Goal: Task Accomplishment & Management: Manage account settings

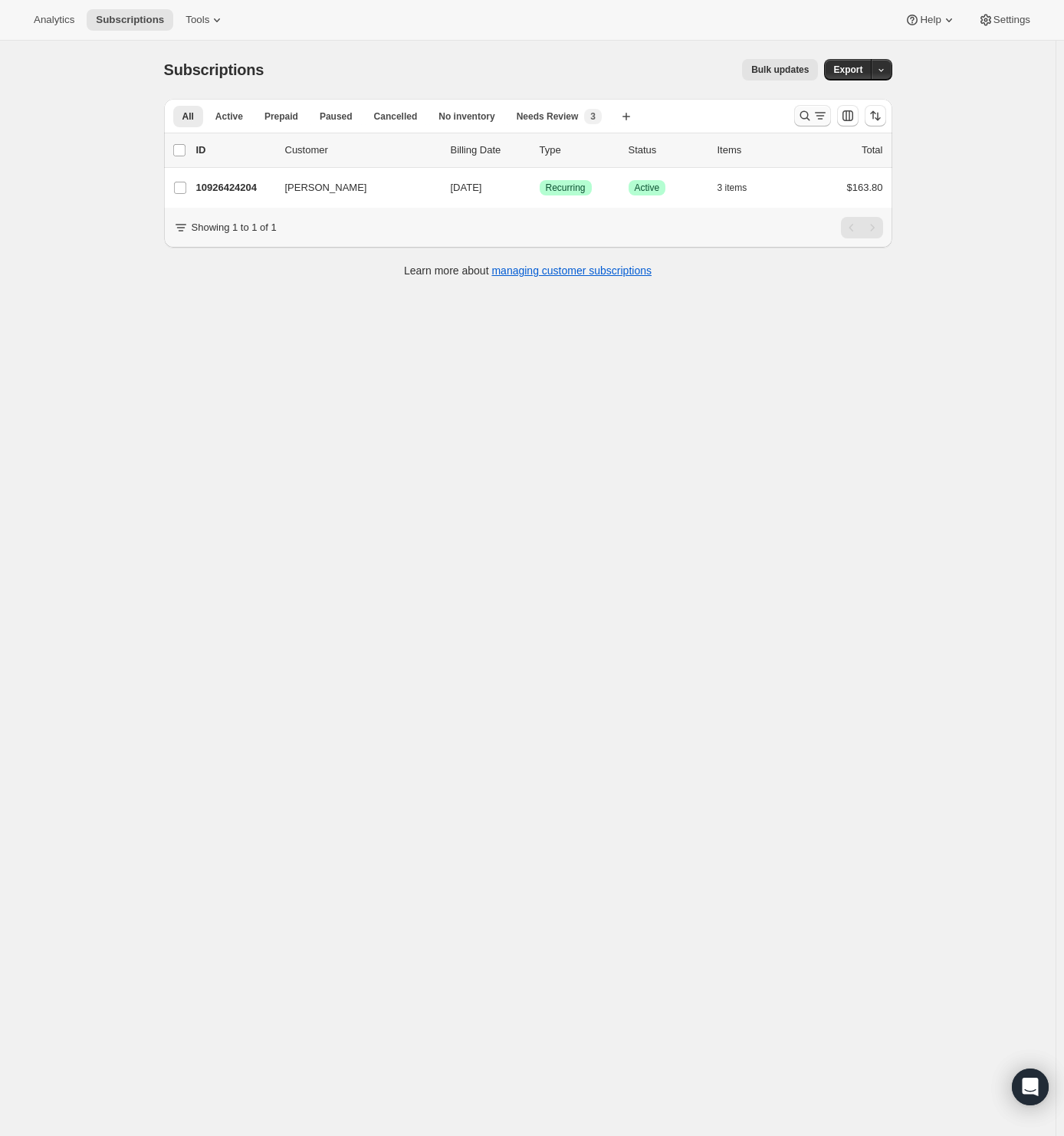
click at [813, 121] on icon "Search and filter results" at bounding box center [804, 115] width 15 height 15
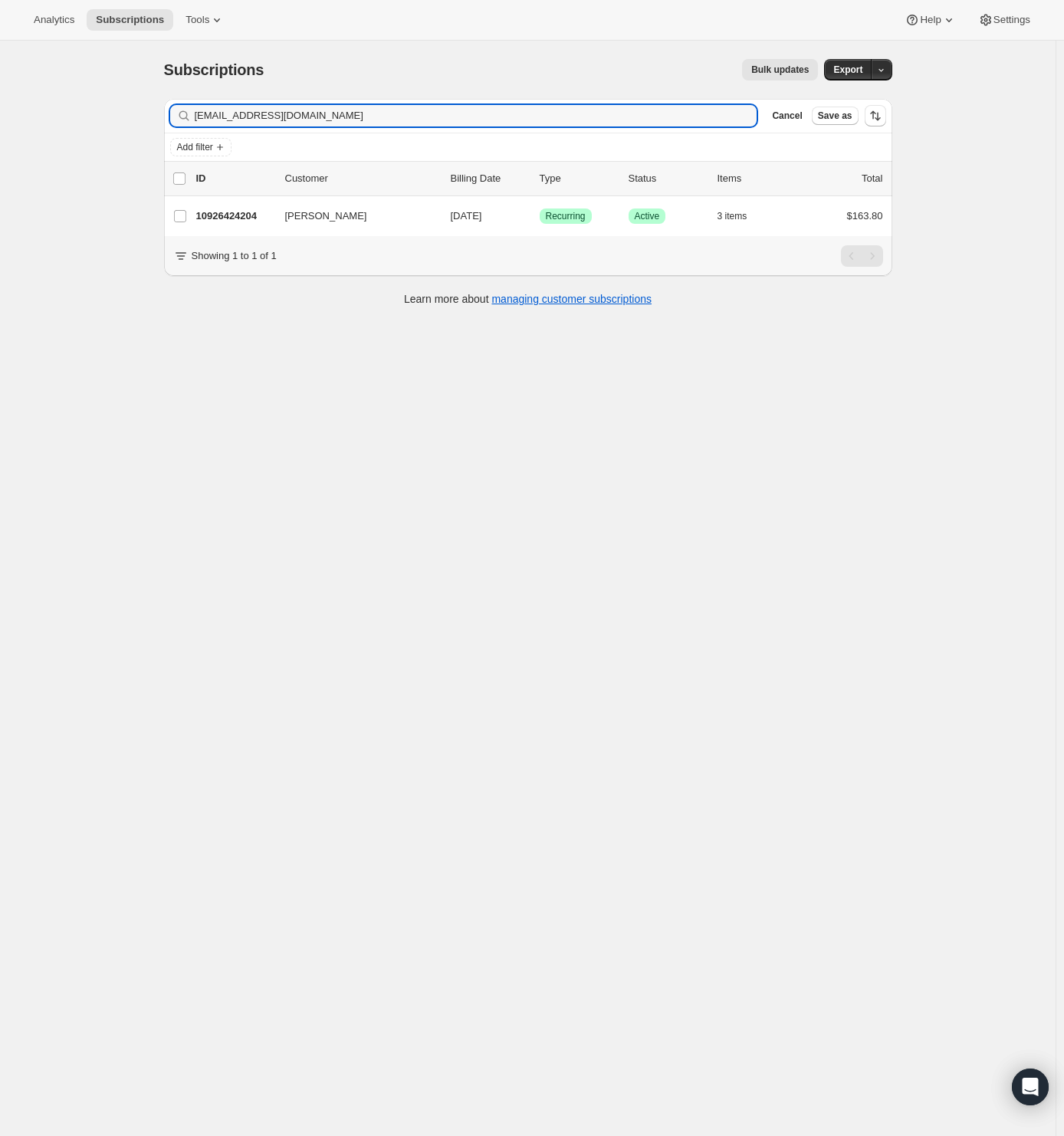
drag, startPoint x: 377, startPoint y: 114, endPoint x: 70, endPoint y: 110, distance: 307.0
click at [70, 110] on div "Subscriptions. This page is ready Subscriptions Bulk updates More actions Bulk …" at bounding box center [528, 608] width 1056 height 1136
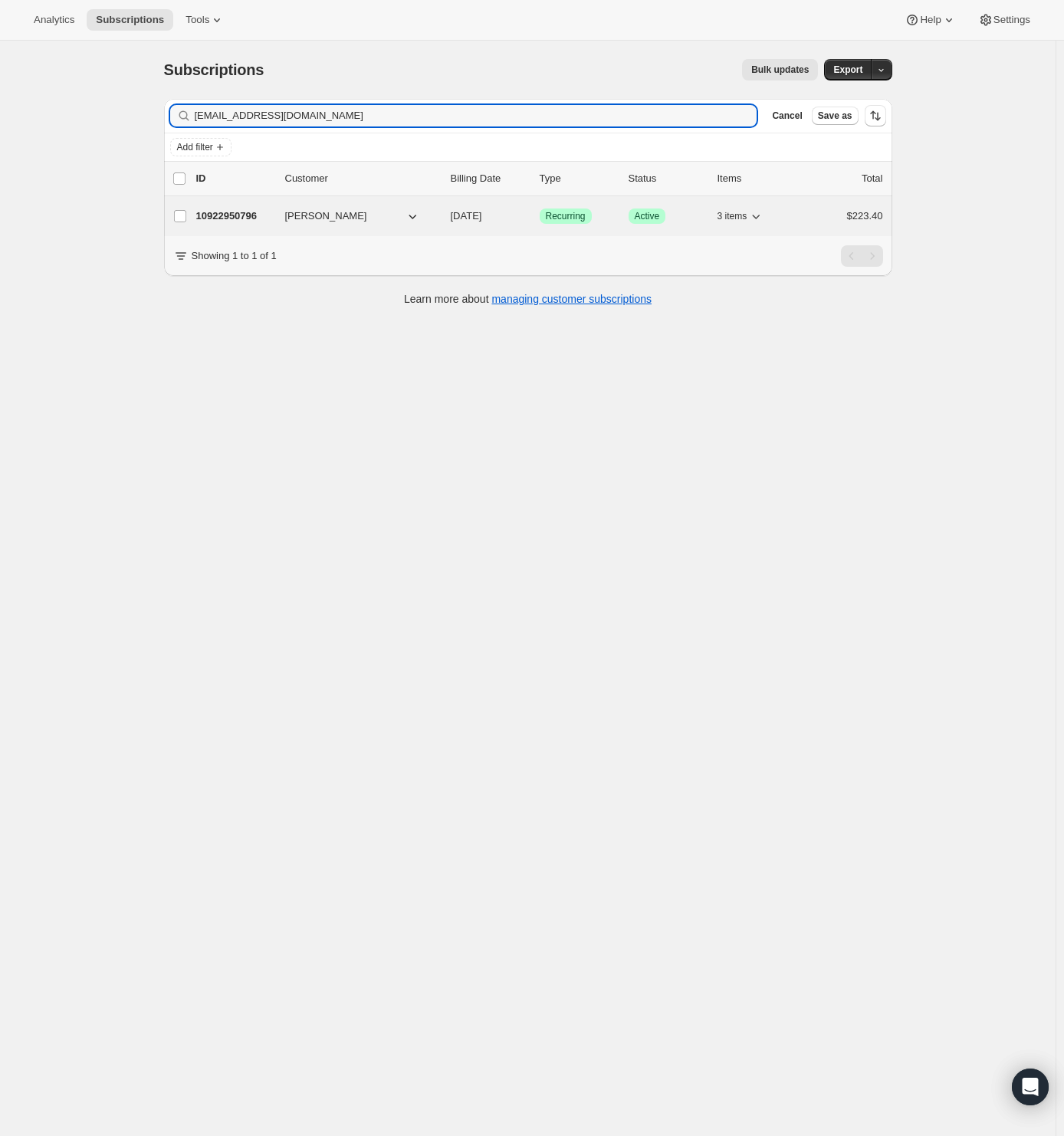
type input "[EMAIL_ADDRESS][DOMAIN_NAME]"
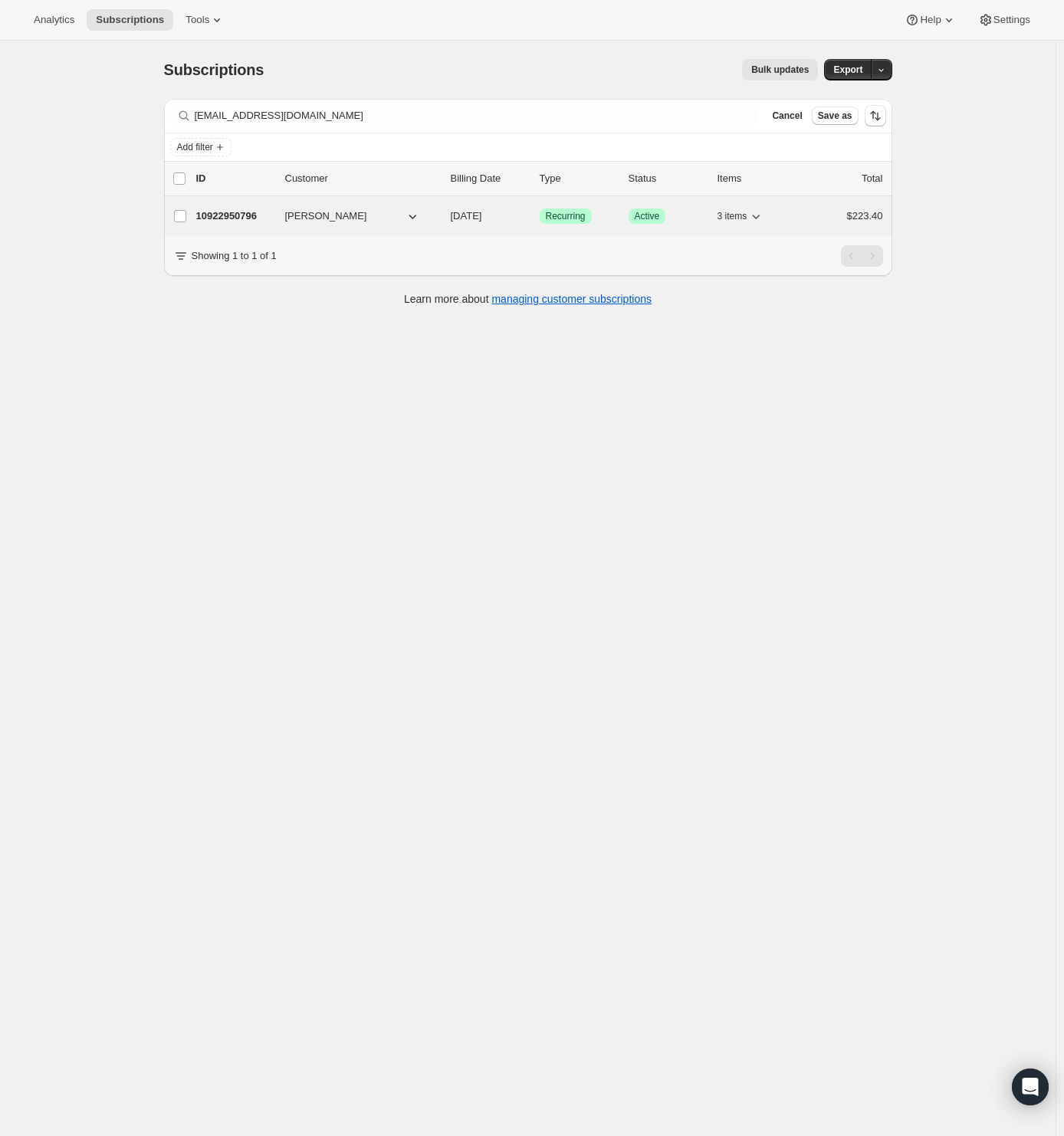
click at [230, 210] on p "10922950796" at bounding box center [234, 216] width 76 height 15
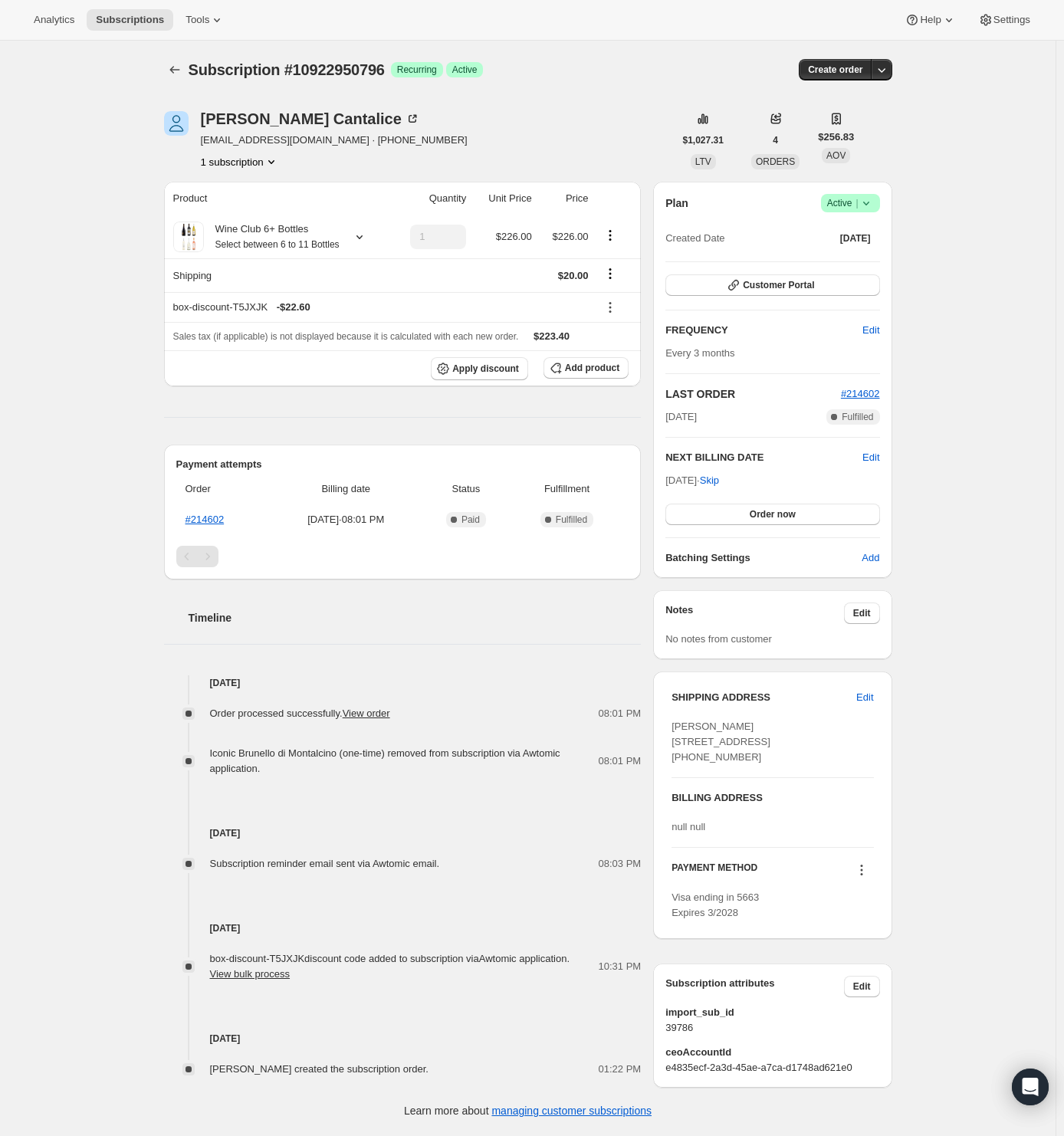
click at [873, 201] on icon at bounding box center [866, 203] width 15 height 15
click at [865, 255] on span "Cancel subscription" at bounding box center [848, 258] width 87 height 11
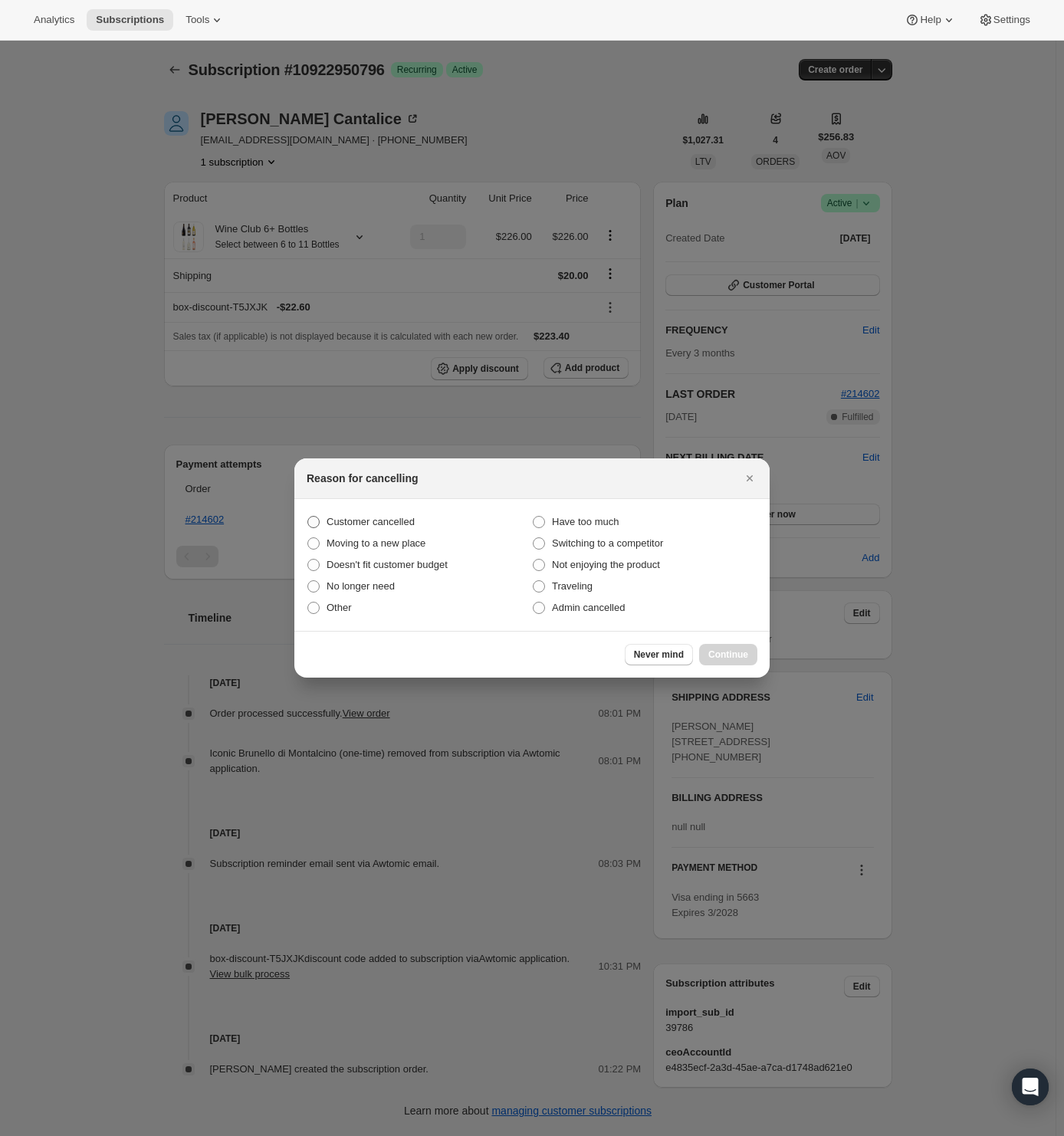
click at [363, 520] on span "Customer cancelled" at bounding box center [370, 521] width 89 height 11
click at [308, 517] on input "Customer cancelled" at bounding box center [308, 516] width 1 height 1
radio input "true"
click at [746, 654] on span "Continue" at bounding box center [728, 654] width 39 height 12
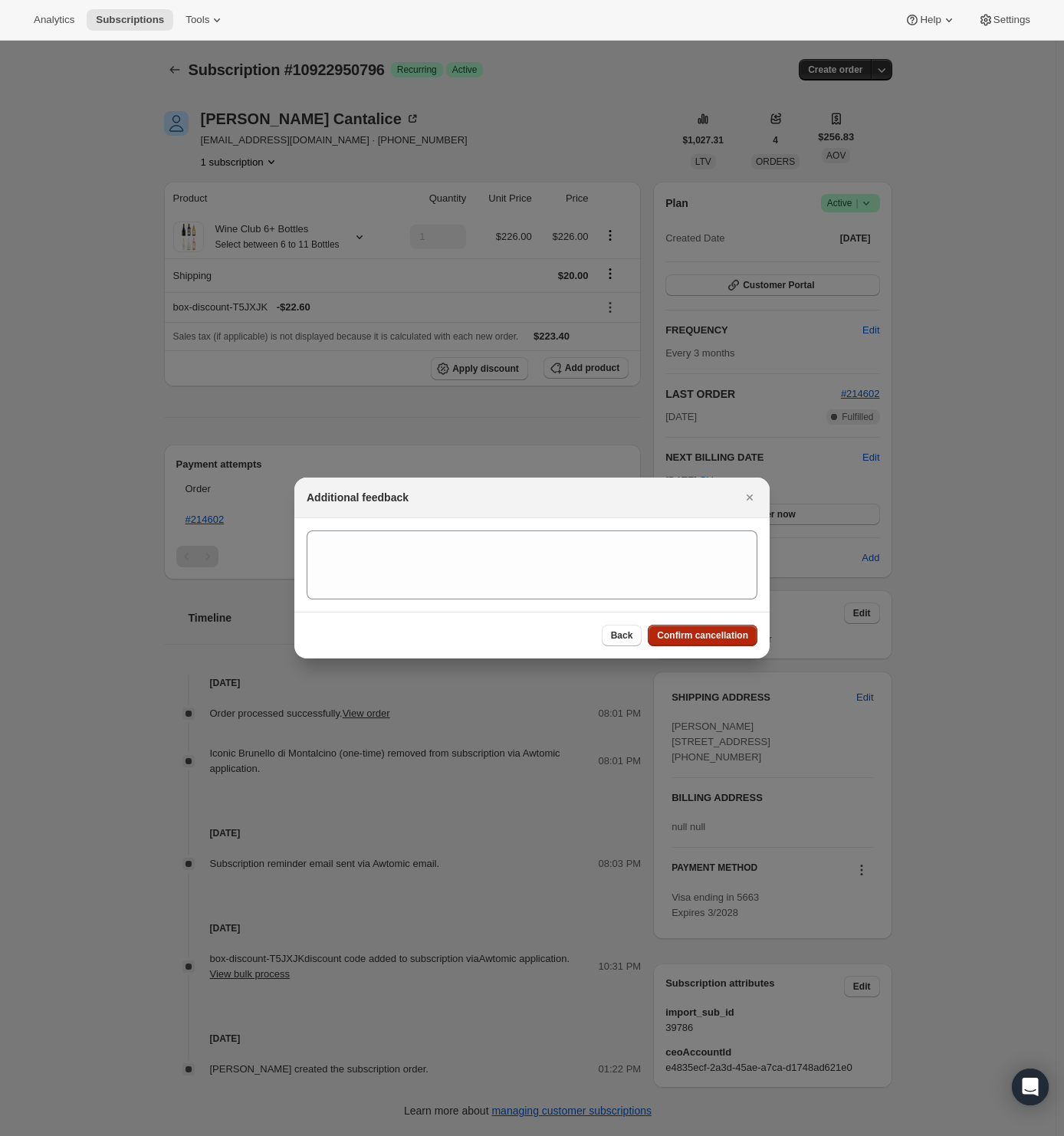
click at [735, 634] on span "Confirm cancellation" at bounding box center [703, 636] width 91 height 12
